Goal: Transaction & Acquisition: Purchase product/service

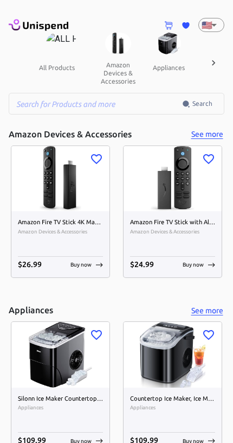
click at [38, 111] on input "text" at bounding box center [96, 104] width 174 height 22
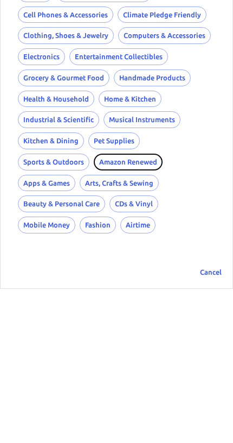
click at [94, 308] on button "Amazon Renewed" at bounding box center [128, 316] width 69 height 17
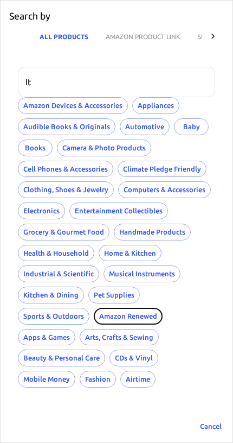
click at [94, 309] on button "Amazon Renewed" at bounding box center [128, 316] width 69 height 17
click at [156, 41] on button "AMAZON PRODUCT LINK" at bounding box center [143, 36] width 92 height 26
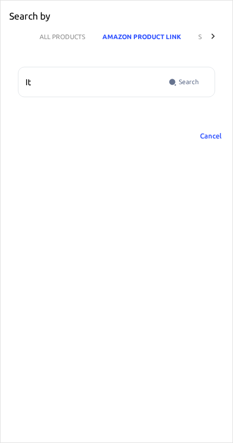
click at [52, 39] on button "ALL PRODUCTS" at bounding box center [62, 36] width 63 height 26
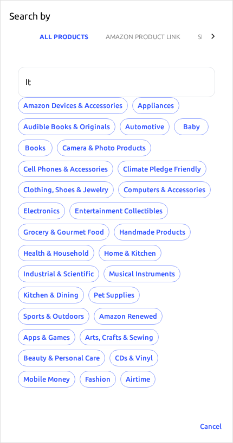
click at [49, 84] on input "It" at bounding box center [113, 82] width 190 height 30
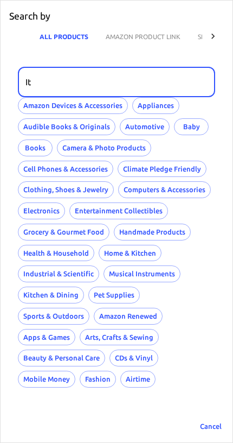
type input "I"
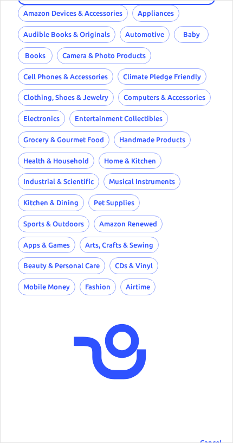
scroll to position [92, 0]
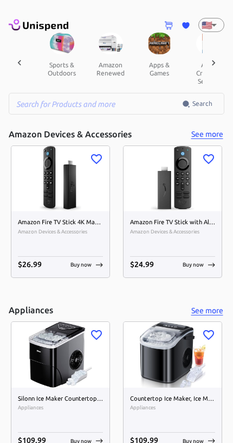
scroll to position [0, 1101]
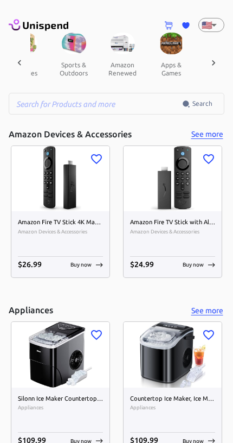
click at [116, 61] on button "amazon renewed" at bounding box center [122, 68] width 49 height 29
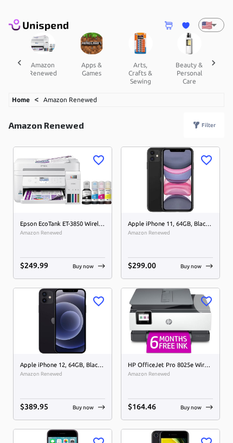
scroll to position [0, 1182]
click at [79, 53] on img at bounding box center [91, 44] width 24 height 22
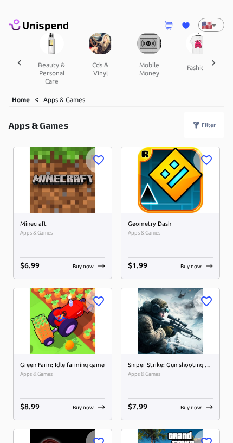
scroll to position [0, 1353]
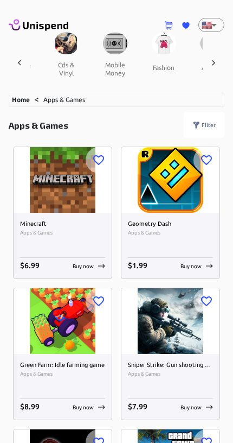
click at [100, 60] on button "mobile money" at bounding box center [115, 68] width 49 height 29
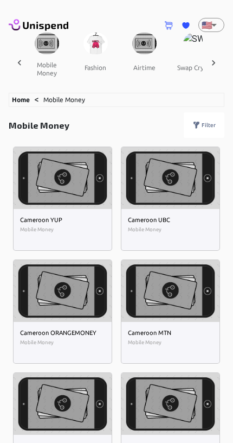
scroll to position [0, 1421]
click at [185, 57] on button "swap crypto" at bounding box center [196, 67] width 54 height 26
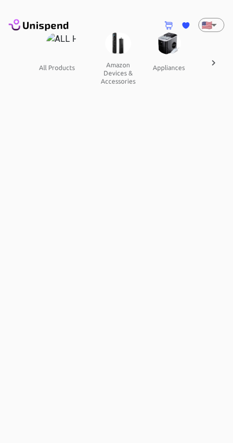
click at [112, 67] on button "amazon devices & accessories" at bounding box center [118, 72] width 52 height 37
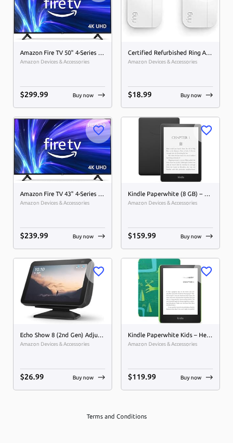
scroll to position [6826, 0]
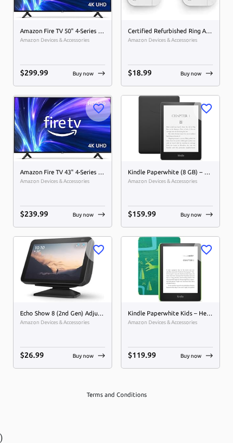
click at [135, 248] on img at bounding box center [171, 270] width 98 height 66
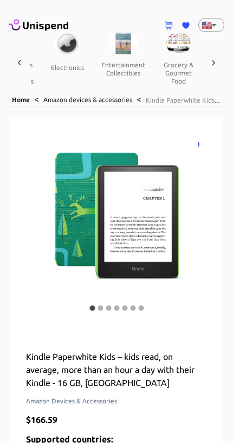
scroll to position [0, 617]
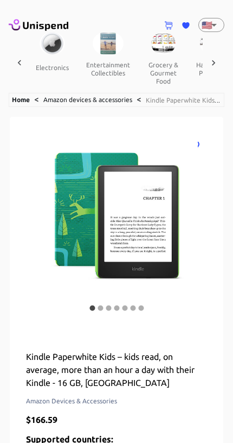
click at [159, 65] on button "grocery & gourmet food" at bounding box center [163, 72] width 49 height 37
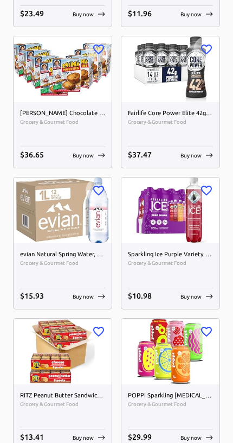
scroll to position [1881, 0]
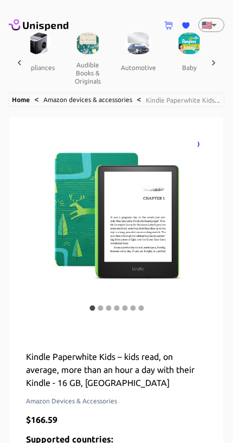
scroll to position [0, 129]
click at [170, 27] on icon at bounding box center [168, 25] width 9 height 9
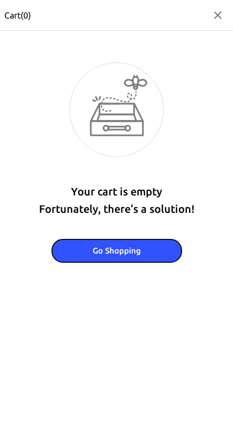
click at [154, 259] on button "Go Shopping" at bounding box center [117, 250] width 130 height 23
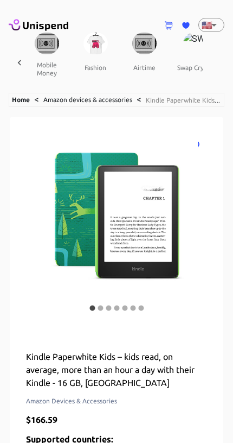
scroll to position [0, 1421]
click at [22, 100] on link "Home" at bounding box center [21, 99] width 18 height 7
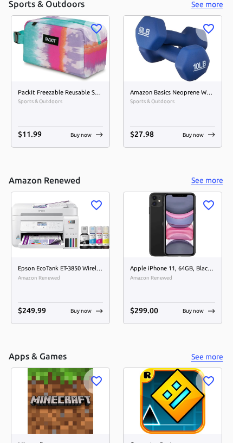
scroll to position [3830, 0]
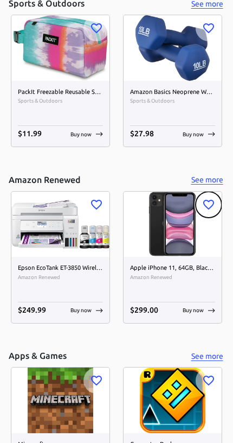
click at [213, 200] on icon "button" at bounding box center [209, 205] width 11 height 10
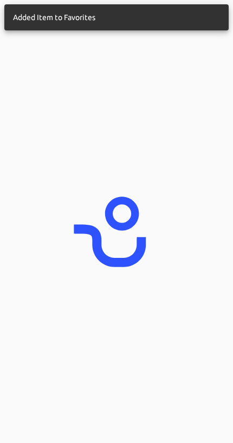
click at [169, 262] on icon "animation" at bounding box center [116, 221] width 109 height 109
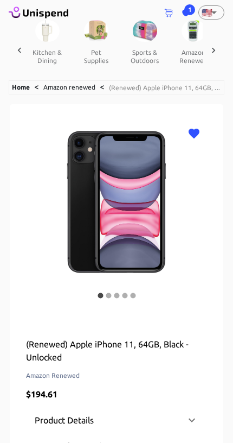
scroll to position [13, 0]
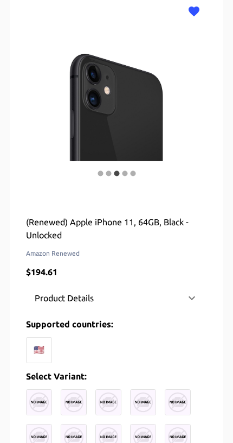
click at [193, 292] on icon at bounding box center [192, 297] width 13 height 13
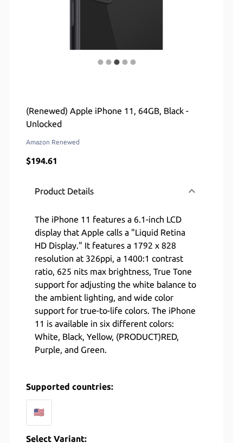
click at [200, 191] on div "Product Details" at bounding box center [116, 191] width 181 height 35
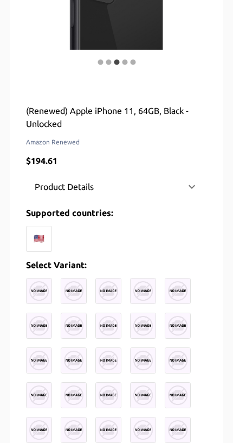
click at [36, 237] on div "🇺🇸" at bounding box center [39, 239] width 26 height 26
click at [41, 292] on img at bounding box center [39, 291] width 26 height 26
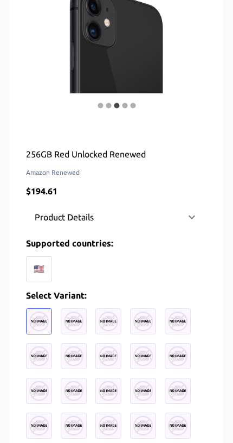
click at [77, 296] on p "Select Variant:" at bounding box center [116, 295] width 181 height 13
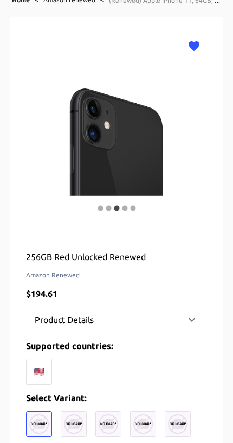
scroll to position [0, 0]
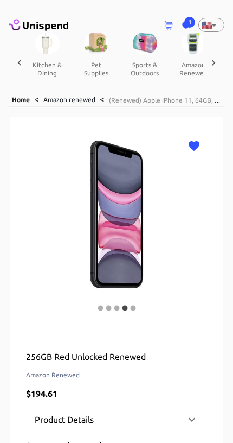
click at [194, 25] on span "1" at bounding box center [190, 22] width 11 height 11
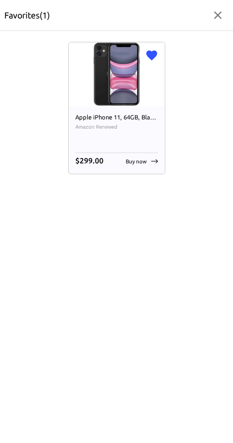
click at [141, 162] on p "Buy now" at bounding box center [136, 161] width 21 height 8
click at [145, 163] on p "Buy now" at bounding box center [136, 161] width 21 height 8
click at [135, 165] on p "Buy now" at bounding box center [136, 161] width 21 height 8
click at [114, 164] on div "$ 299.00 Buy now" at bounding box center [116, 161] width 83 height 12
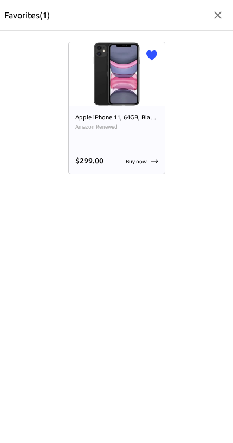
click at [149, 169] on div "Apple iPhone 11, 64GB, Black - Unlocked (Renewed) Amazon Renewed $ 299.00 Buy n…" at bounding box center [117, 139] width 96 height 67
click at [147, 161] on p "Buy now" at bounding box center [136, 161] width 21 height 8
click at [90, 167] on h6 "$ 299.00" at bounding box center [89, 161] width 28 height 12
click at [121, 156] on div "$ 299.00 Buy now" at bounding box center [116, 161] width 83 height 12
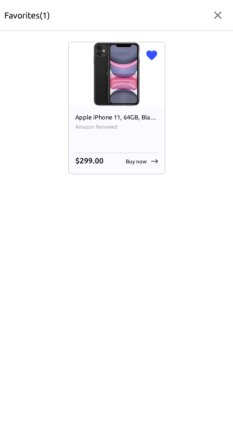
click at [132, 157] on p "Buy now" at bounding box center [136, 161] width 21 height 8
click at [155, 162] on icon at bounding box center [154, 161] width 7 height 4
click at [153, 153] on hr at bounding box center [116, 153] width 83 height 1
click at [160, 131] on div "Apple iPhone 11, 64GB, Black - Unlocked (Renewed) Amazon Renewed $ 299.00 Buy n…" at bounding box center [117, 139] width 96 height 67
click at [226, 21] on button "button" at bounding box center [218, 15] width 22 height 22
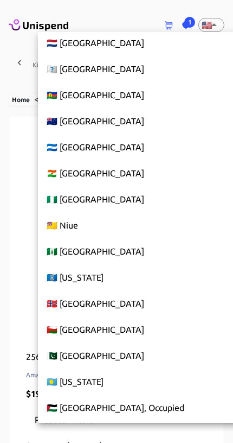
scroll to position [3969, 0]
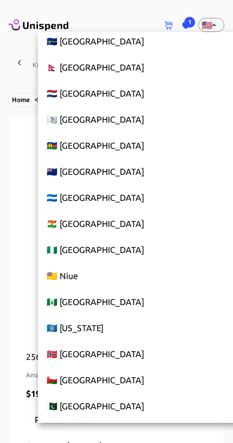
click at [101, 248] on li "🇳🇬 Nigeria" at bounding box center [146, 250] width 216 height 26
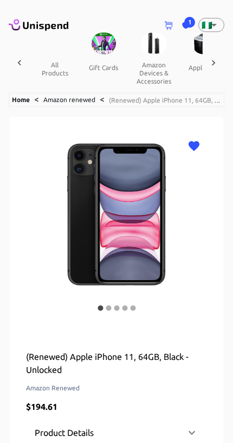
scroll to position [0, 0]
click at [100, 63] on button "gift cards" at bounding box center [103, 67] width 49 height 26
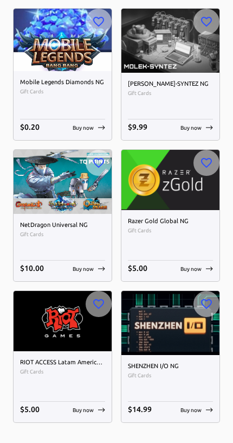
scroll to position [1040, 0]
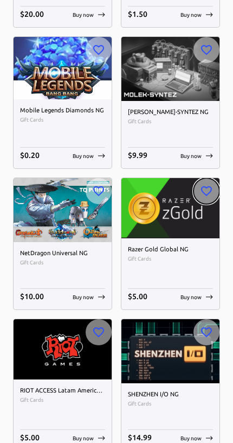
click at [204, 182] on button "button" at bounding box center [207, 191] width 26 height 26
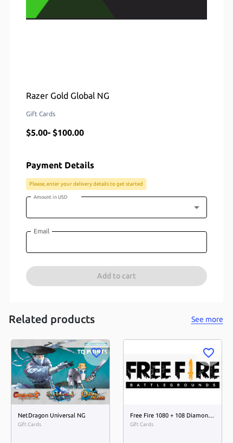
scroll to position [255, 0]
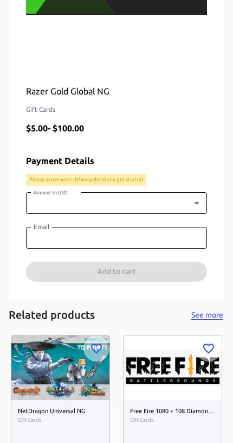
click at [162, 205] on body "0 Cart 2 Favorites 🇳🇬 NG ​ all products gift cards amazon devices & accessories…" at bounding box center [116, 137] width 233 height 785
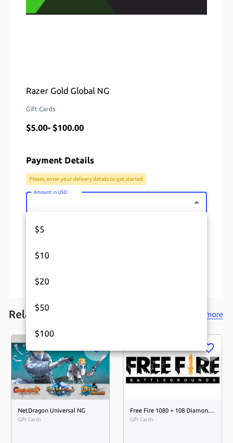
click at [78, 345] on li "$100" at bounding box center [116, 333] width 181 height 26
type input "100"
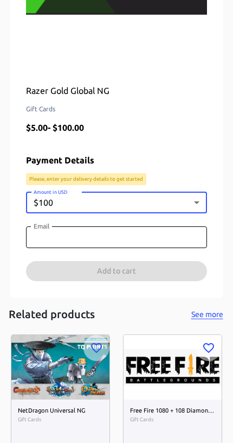
click at [134, 234] on input "Email" at bounding box center [116, 237] width 181 height 22
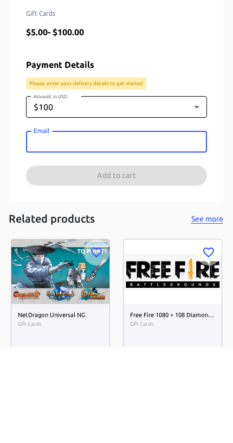
scroll to position [339, 0]
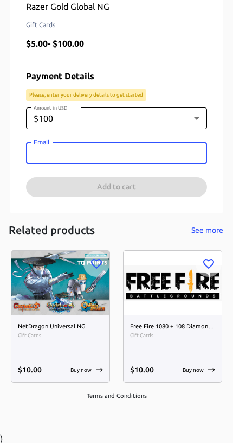
click at [42, 162] on input "Email" at bounding box center [116, 153] width 181 height 22
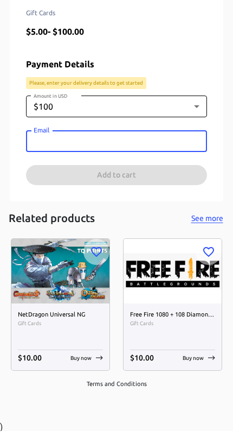
click at [48, 144] on input "Email" at bounding box center [116, 153] width 181 height 22
paste input "frede2533@gmail.com"
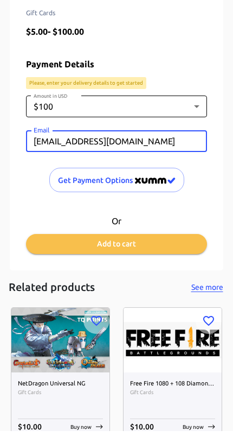
type input "frede2533@gmail.com"
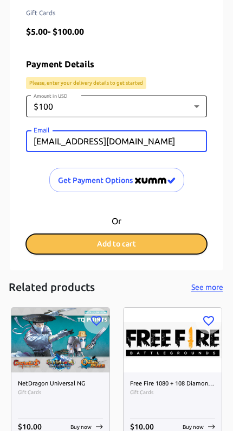
click at [75, 246] on button "Add to cart" at bounding box center [116, 256] width 181 height 20
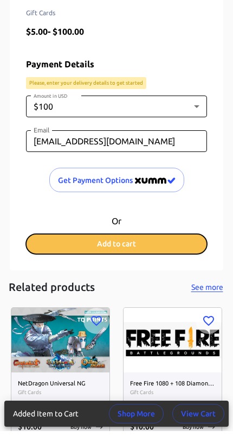
scroll to position [351, 0]
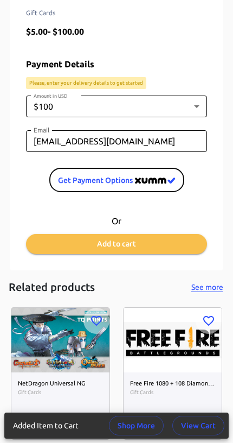
click at [76, 176] on span "Get Payment options" at bounding box center [117, 181] width 118 height 14
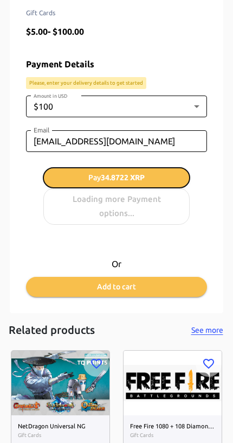
click at [158, 185] on button "Pay 34.8722 XRP" at bounding box center [116, 178] width 147 height 20
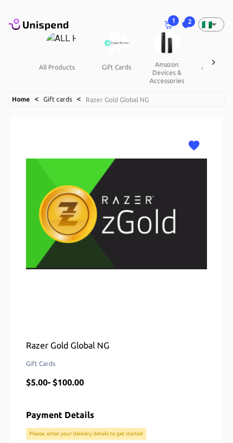
scroll to position [0, 0]
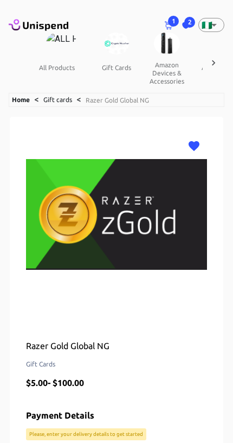
click at [188, 24] on span "2" at bounding box center [190, 22] width 11 height 11
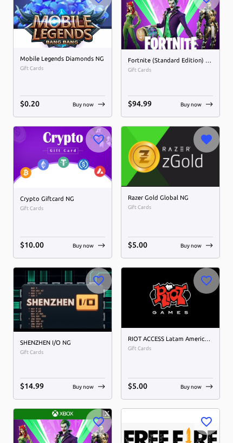
scroll to position [723, 0]
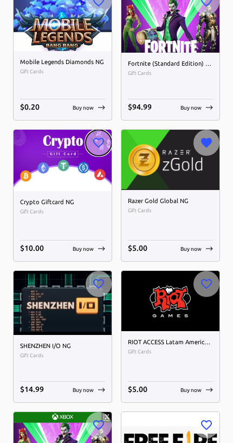
click at [107, 138] on button "button" at bounding box center [99, 143] width 26 height 26
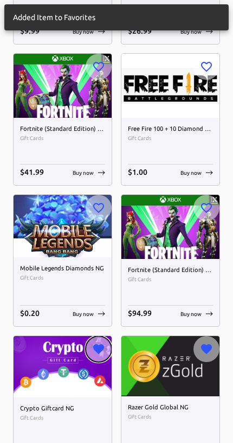
scroll to position [504, 0]
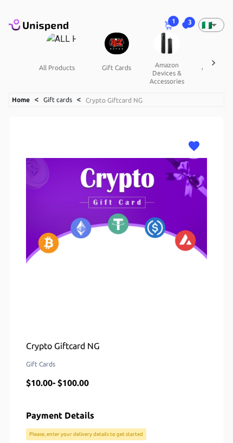
click at [174, 22] on span "1" at bounding box center [173, 21] width 11 height 11
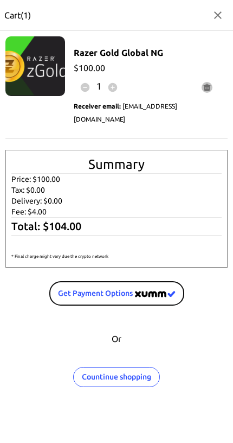
click at [125, 287] on span "Get Payment options" at bounding box center [117, 294] width 118 height 14
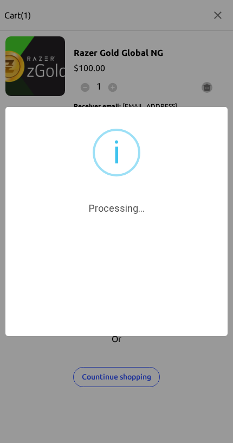
click at [158, 315] on div "animation" at bounding box center [116, 268] width 109 height 109
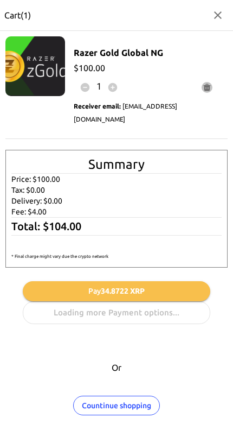
click at [141, 75] on h6 "$ 100.00" at bounding box center [146, 67] width 145 height 15
click at [112, 90] on icon "button" at bounding box center [113, 87] width 9 height 9
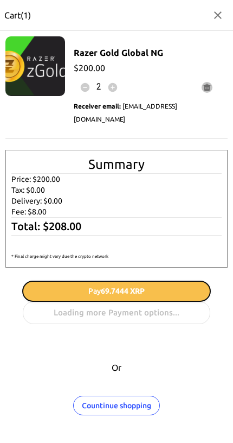
click at [164, 281] on button "Pay 69.7444 XRP" at bounding box center [117, 291] width 188 height 20
